Goal: Task Accomplishment & Management: Manage account settings

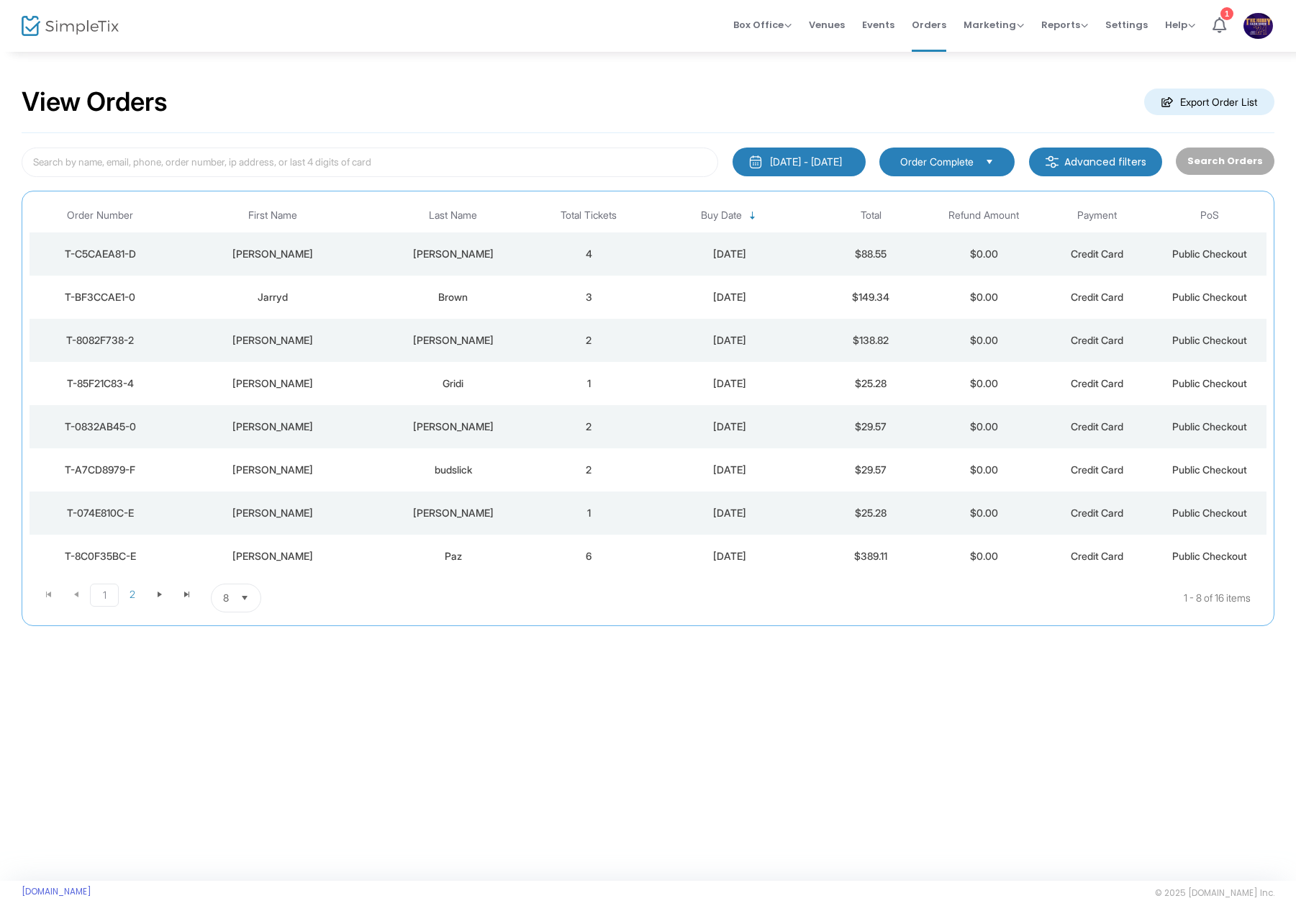
click at [233, 601] on span "8" at bounding box center [226, 598] width 17 height 28
click at [236, 650] on li "25" at bounding box center [236, 656] width 50 height 29
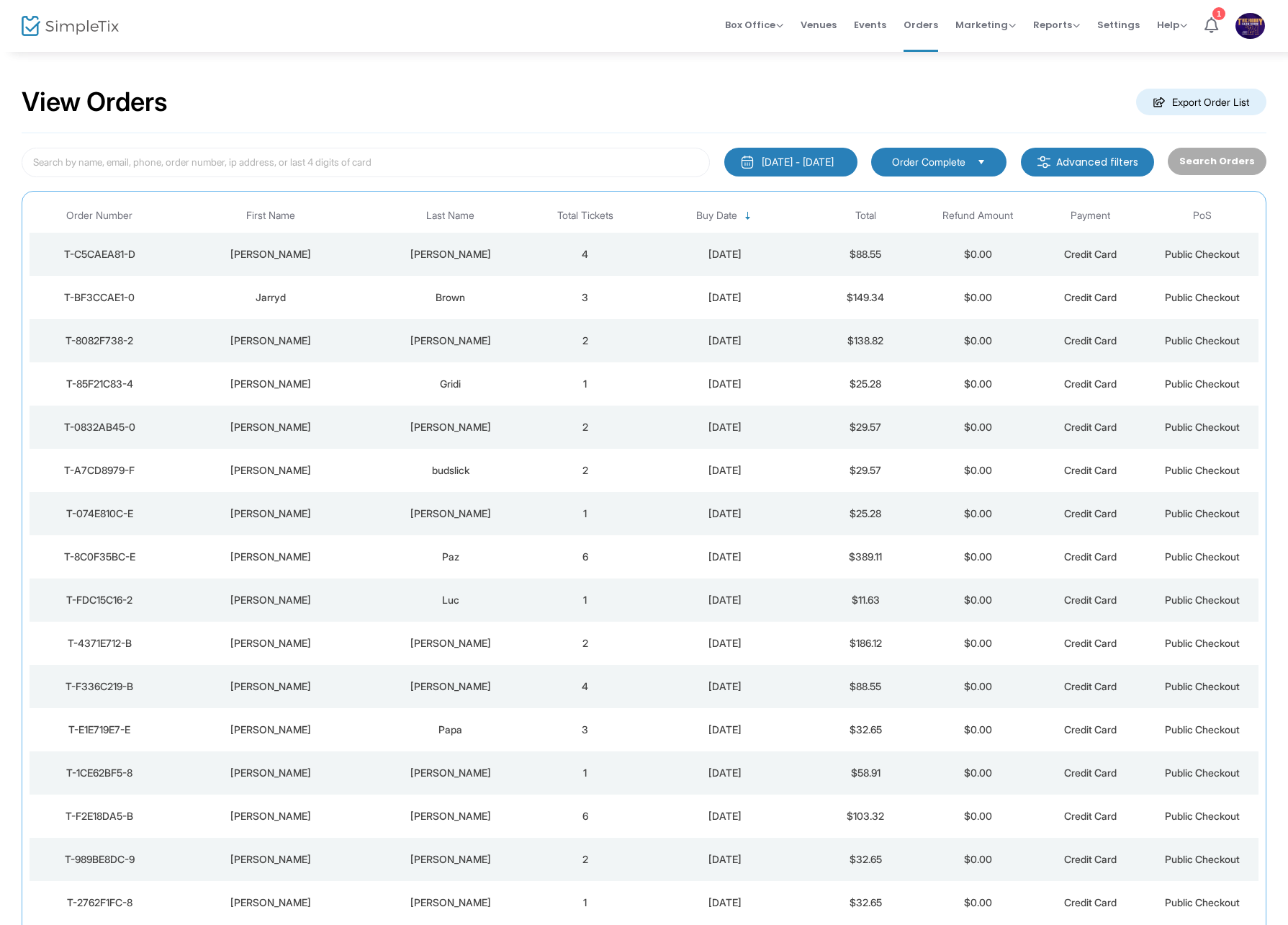
click at [394, 260] on div "[PERSON_NAME]" at bounding box center [450, 254] width 150 height 14
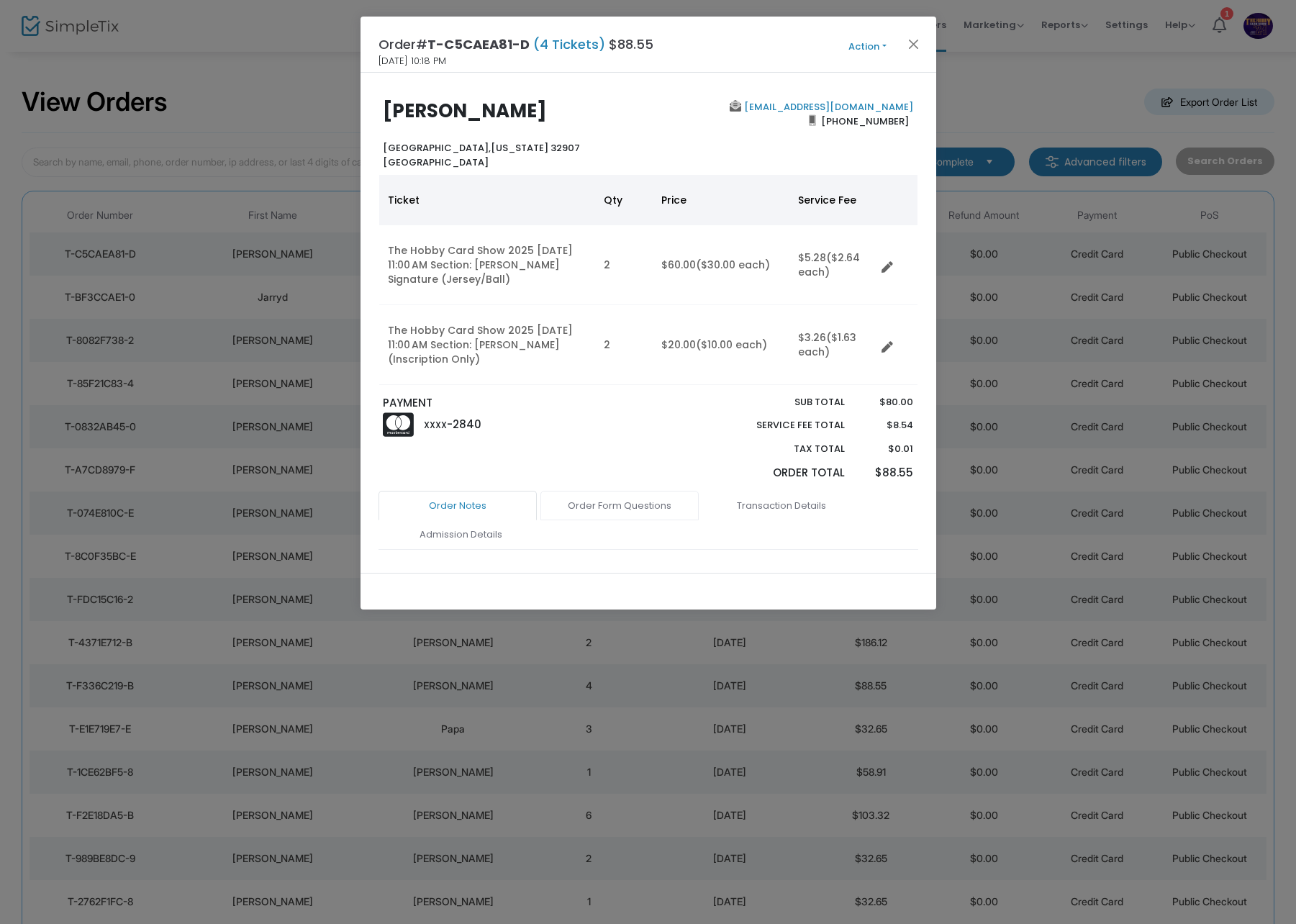
click at [598, 508] on link "Order Form Questions" at bounding box center [620, 506] width 159 height 30
